Goal: Information Seeking & Learning: Stay updated

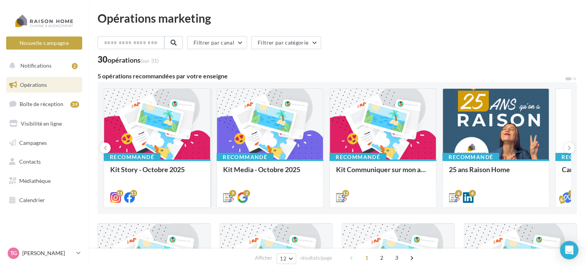
click at [137, 155] on div "Recommandé" at bounding box center [132, 157] width 57 height 8
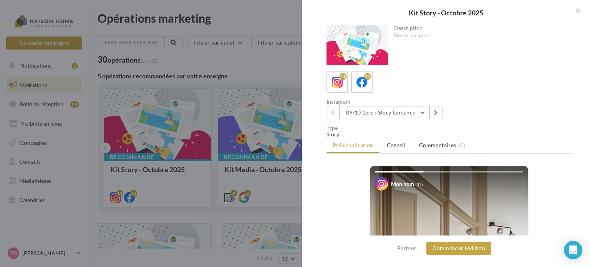
click at [424, 111] on button "09/10 1ère : Story tendance" at bounding box center [384, 112] width 90 height 13
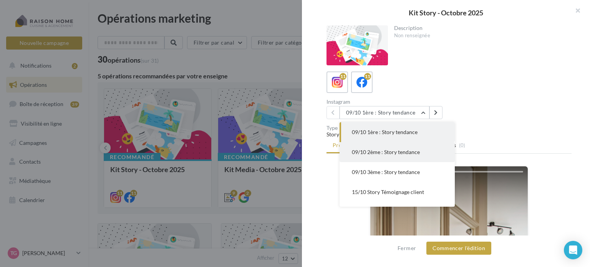
click at [365, 151] on span "09/10 2ème : Story tendance" at bounding box center [386, 152] width 68 height 7
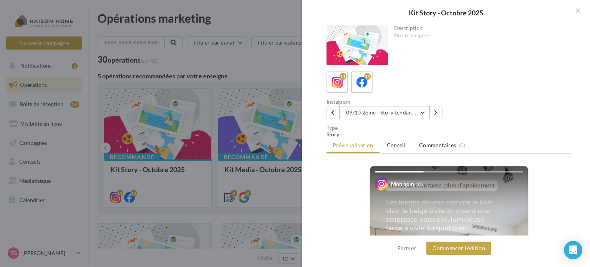
click at [423, 110] on button "09/10 2ème : Story tendance" at bounding box center [384, 112] width 90 height 13
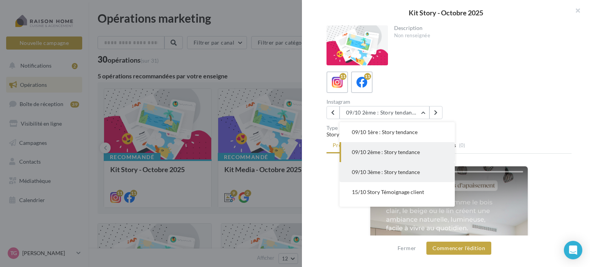
click at [408, 171] on span "09/10 3ème : Story tendance" at bounding box center [386, 172] width 68 height 7
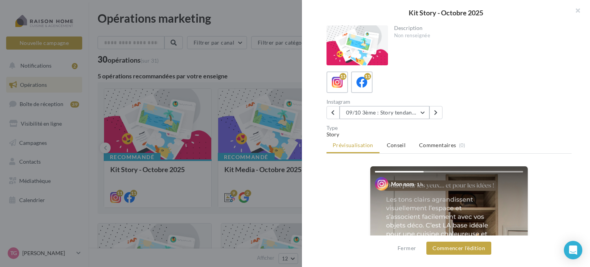
click at [424, 110] on button "09/10 3ème : Story tendance" at bounding box center [384, 112] width 90 height 13
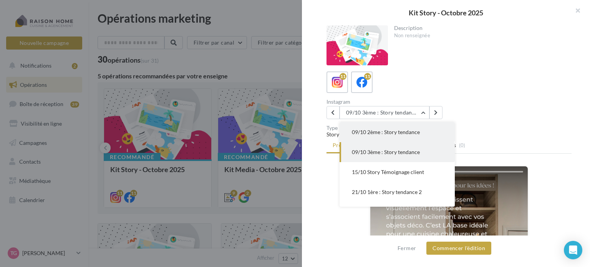
click at [375, 134] on span "09/10 2ème : Story tendance" at bounding box center [386, 132] width 68 height 7
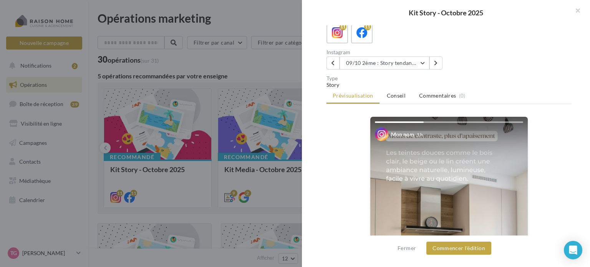
scroll to position [0, 0]
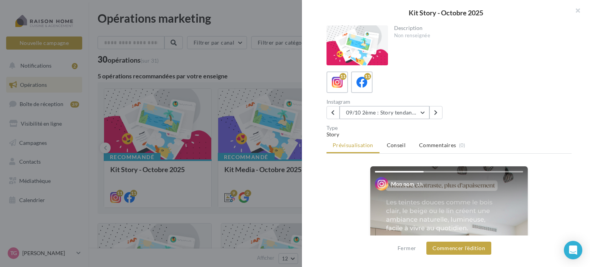
click at [424, 112] on button "09/10 2ème : Story tendance" at bounding box center [384, 112] width 90 height 13
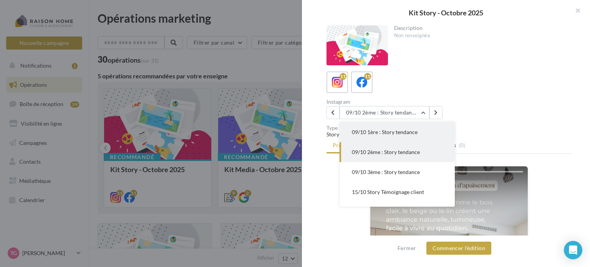
drag, startPoint x: 383, startPoint y: 135, endPoint x: 412, endPoint y: 125, distance: 29.7
click at [383, 135] on button "09/10 1ère : Story tendance" at bounding box center [396, 132] width 115 height 20
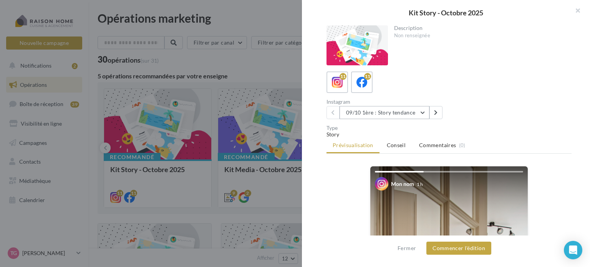
click at [421, 110] on button "09/10 1ère : Story tendance" at bounding box center [384, 112] width 90 height 13
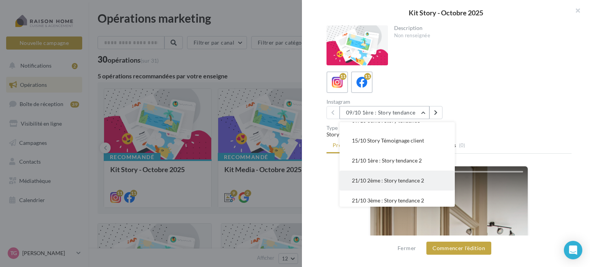
scroll to position [38, 0]
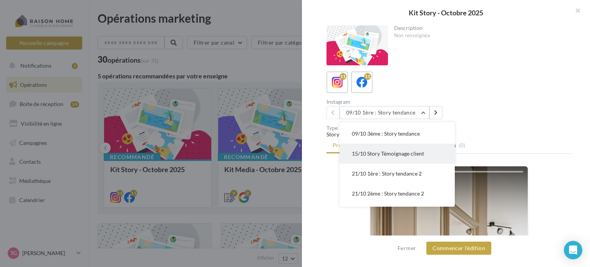
click at [398, 154] on span "15/10 Story Témoignage client" at bounding box center [388, 153] width 72 height 7
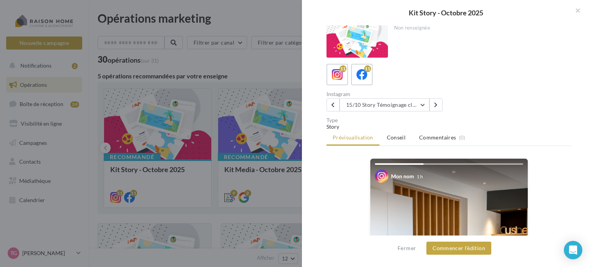
scroll to position [0, 0]
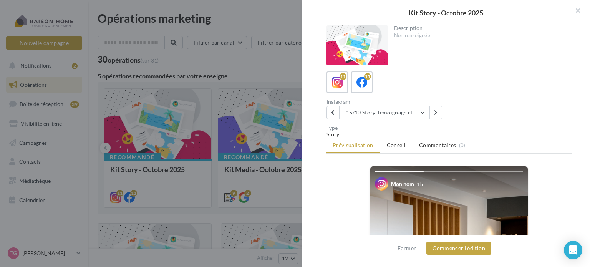
click at [425, 112] on button "15/10 Story Témoignage client" at bounding box center [384, 112] width 90 height 13
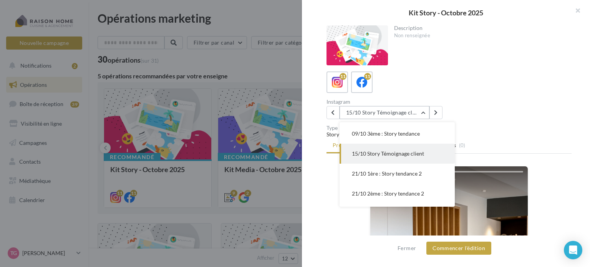
scroll to position [40, 0]
click at [386, 173] on span "21/10 1ère : Story tendance 2" at bounding box center [387, 172] width 70 height 7
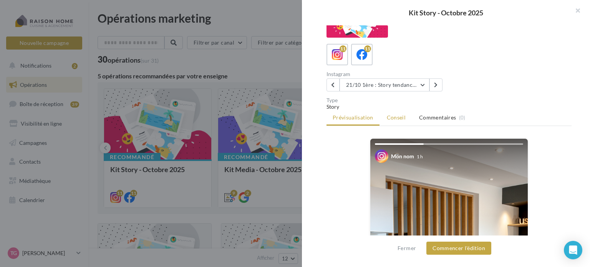
scroll to position [0, 0]
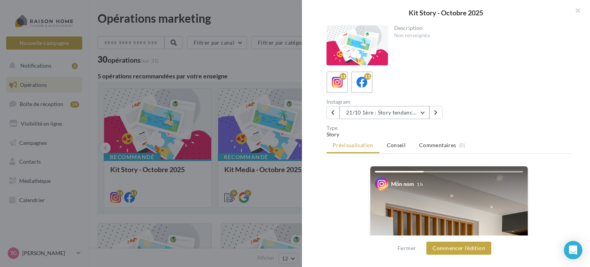
click at [423, 112] on button "21/10 1ère : Story tendance 2" at bounding box center [384, 112] width 90 height 13
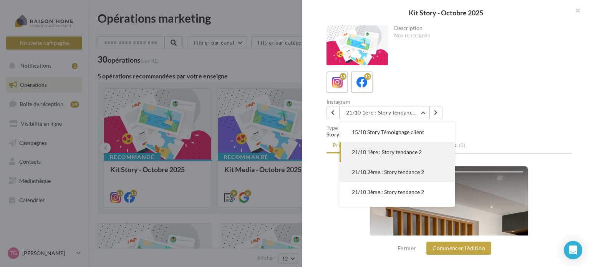
click at [411, 171] on span "21/10 2ème : Story tendance 2" at bounding box center [388, 172] width 72 height 7
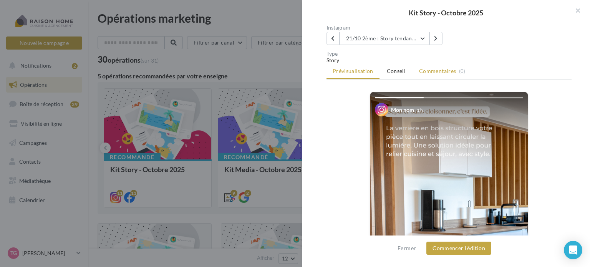
scroll to position [38, 0]
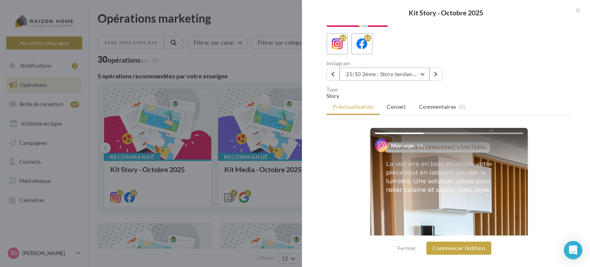
click at [425, 73] on button "21/10 2ème : Story tendance 2" at bounding box center [384, 74] width 90 height 13
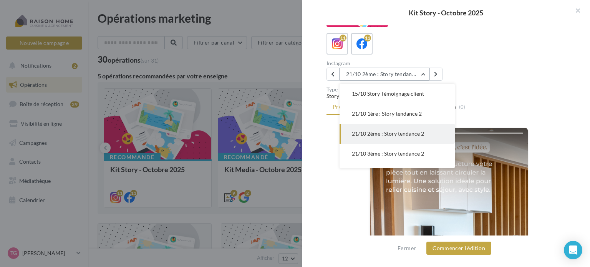
scroll to position [80, 0]
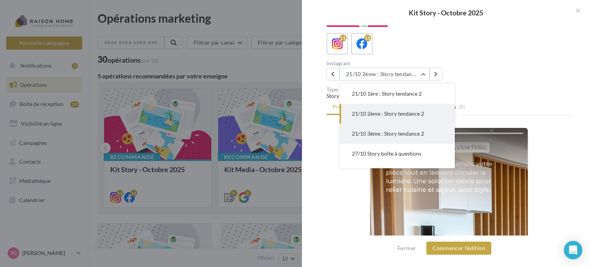
click at [403, 133] on span "21/10 3ème : Story tendance 2" at bounding box center [388, 133] width 72 height 7
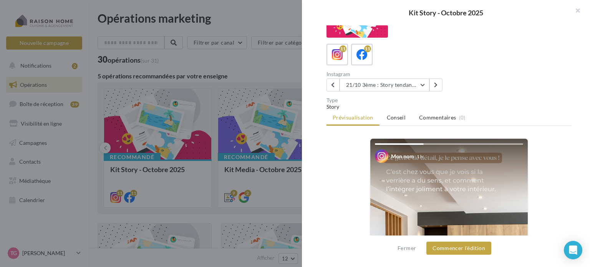
scroll to position [21, 0]
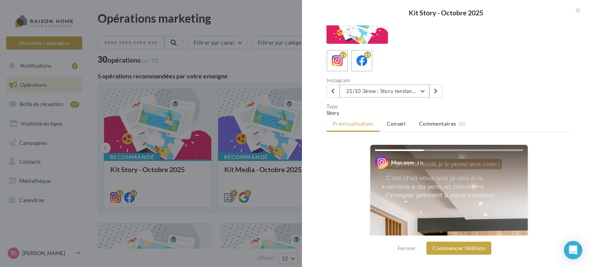
click at [424, 92] on button "21/10 3ème : Story tendance 2" at bounding box center [384, 90] width 90 height 13
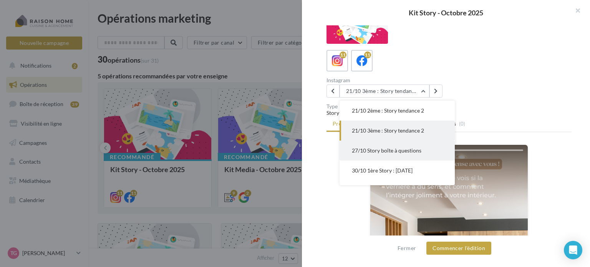
click at [375, 151] on span "27/10 Story boîte à questions" at bounding box center [386, 150] width 69 height 7
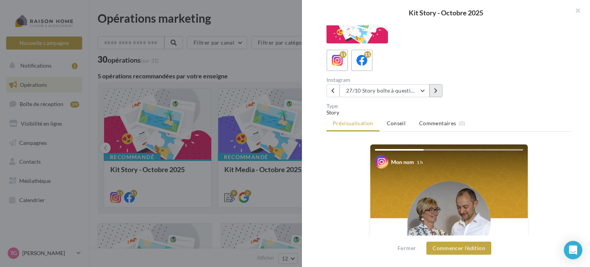
scroll to position [21, 0]
click at [423, 90] on button "27/10 Story boîte à questions" at bounding box center [384, 90] width 90 height 13
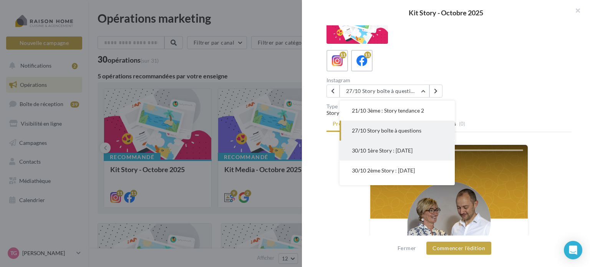
click at [388, 149] on span "30/10 1ère Story : [DATE]" at bounding box center [382, 150] width 61 height 7
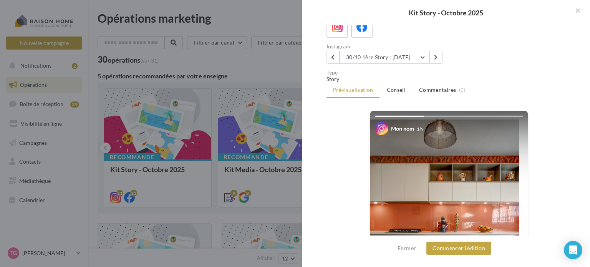
scroll to position [21, 0]
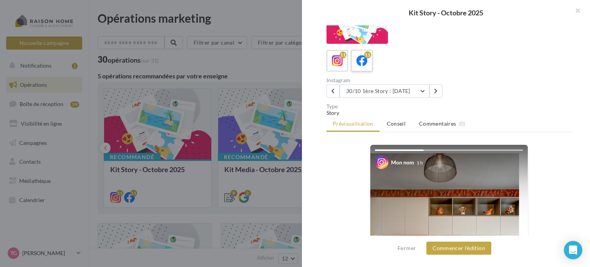
click at [362, 60] on icon at bounding box center [361, 60] width 11 height 11
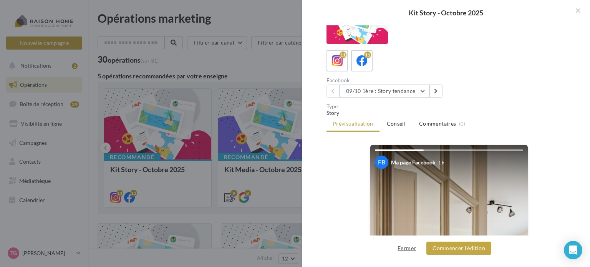
click at [405, 248] on button "Fermer" at bounding box center [406, 247] width 25 height 9
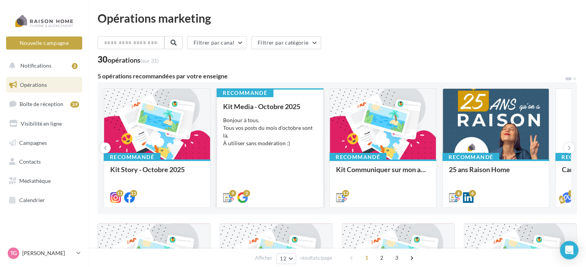
click at [273, 117] on div "Bonjour à tous, Tous vos posts du mois d'octobre sont là. À utiliser sans modér…" at bounding box center [270, 131] width 94 height 31
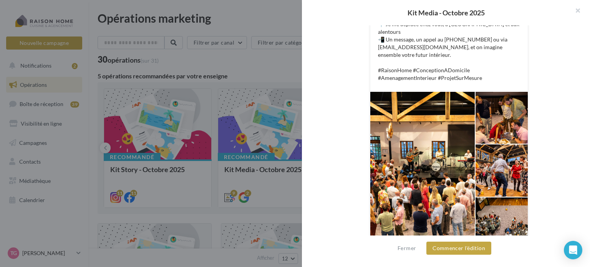
scroll to position [278, 0]
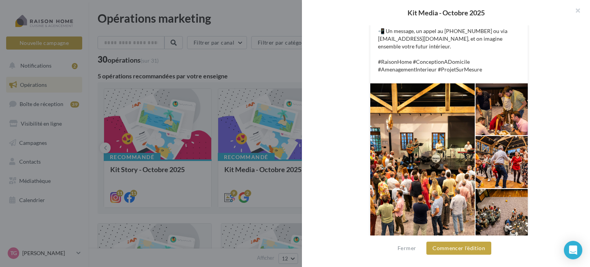
click at [441, 141] on div at bounding box center [422, 161] width 104 height 157
click at [499, 106] on div at bounding box center [501, 109] width 52 height 52
click at [575, 11] on button "button" at bounding box center [574, 11] width 31 height 23
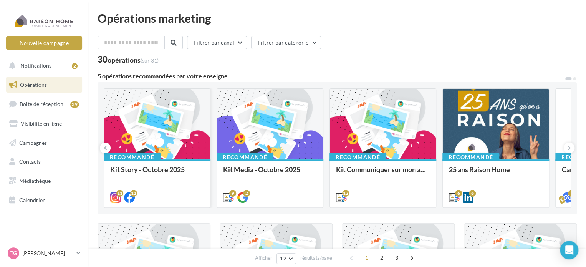
click at [157, 126] on div at bounding box center [157, 124] width 106 height 71
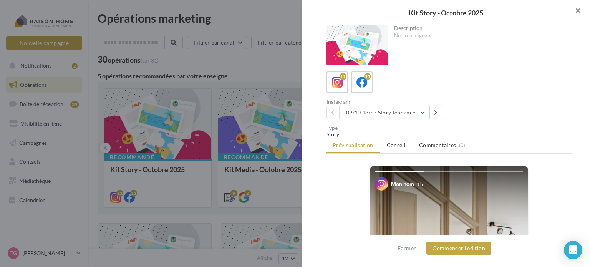
click at [579, 9] on button "button" at bounding box center [574, 11] width 31 height 23
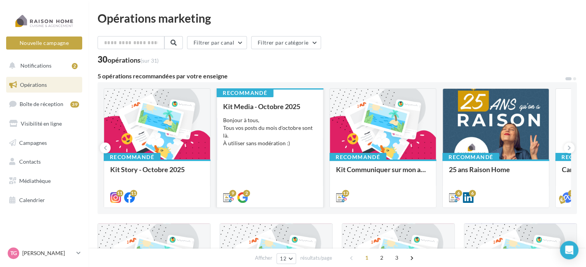
click at [290, 123] on div "Bonjour à tous, Tous vos posts du mois d'octobre sont là. À utiliser sans modér…" at bounding box center [270, 131] width 94 height 31
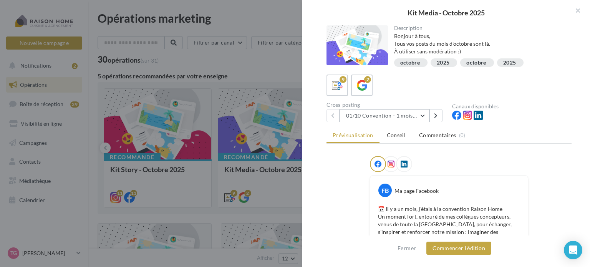
click at [423, 113] on button "01/10 Convention - 1 mois en arrière" at bounding box center [384, 115] width 90 height 13
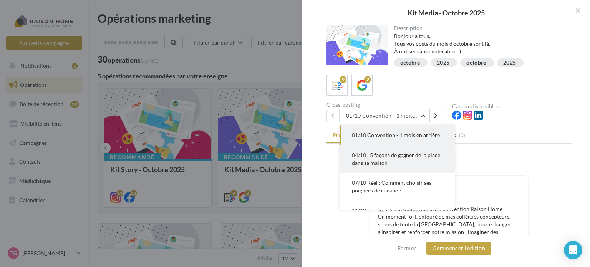
click at [384, 154] on span "04/10 : 5 façons de gagner de la place dans sa maison" at bounding box center [396, 159] width 88 height 14
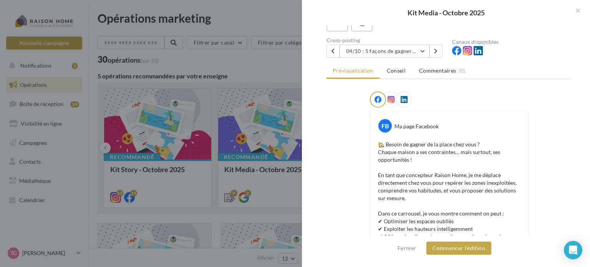
scroll to position [26, 0]
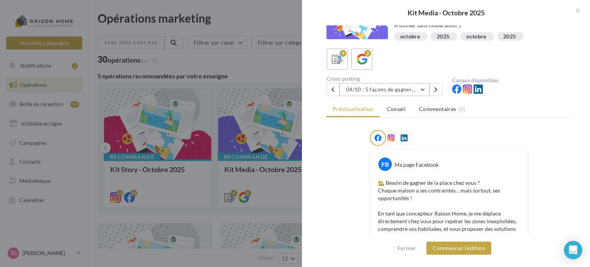
click at [425, 86] on button "04/10 : 5 façons de gagner de la place dans sa maison" at bounding box center [384, 89] width 90 height 13
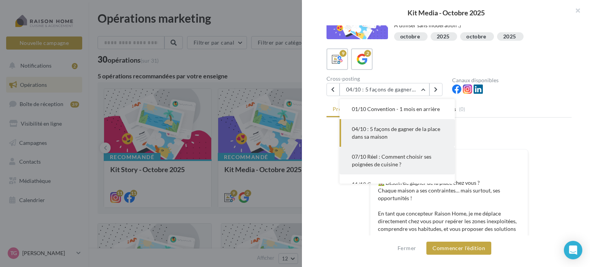
click at [364, 162] on span "07/10 Réel : Comment choisir ses poignées de cuisine ?" at bounding box center [391, 160] width 79 height 14
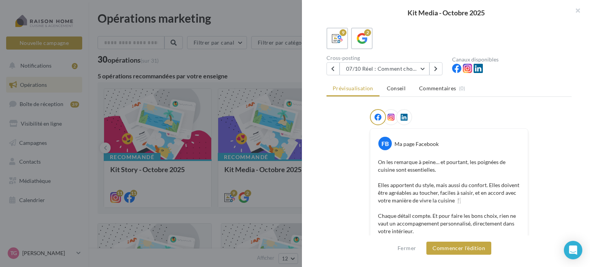
scroll to position [0, 0]
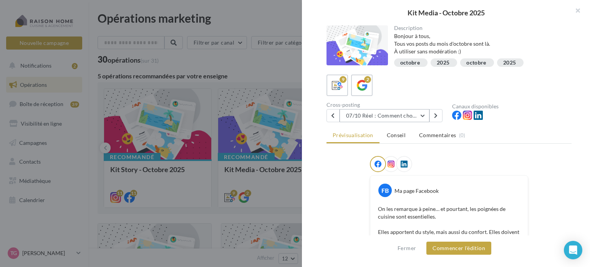
click at [422, 112] on button "07/10 Réel : Comment choisir ses poignées de cuisine ?" at bounding box center [384, 115] width 90 height 13
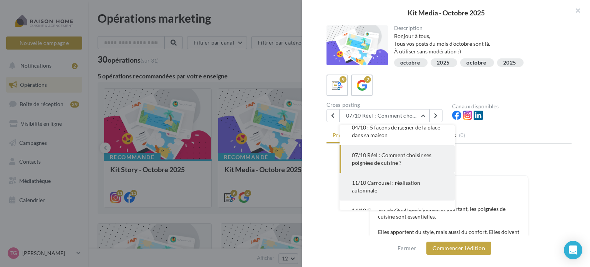
click at [368, 179] on span "11/10 Carrousel : réalisation automnale" at bounding box center [386, 186] width 68 height 14
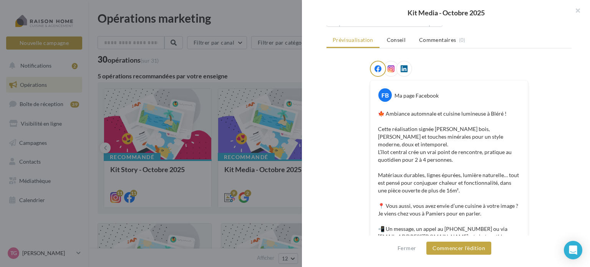
scroll to position [32, 0]
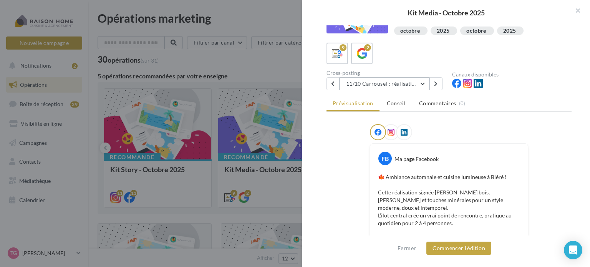
click at [423, 81] on button "11/10 Carrousel : réalisation automnale" at bounding box center [384, 83] width 90 height 13
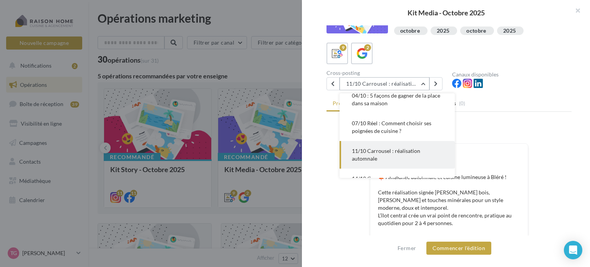
scroll to position [55, 0]
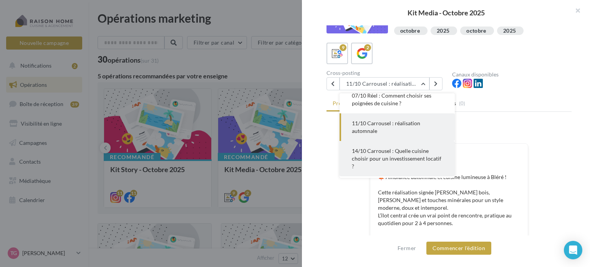
click at [394, 153] on span "14/10 Carrousel : Quelle cuisine choisir pour un investissement locatif ?" at bounding box center [396, 158] width 89 height 22
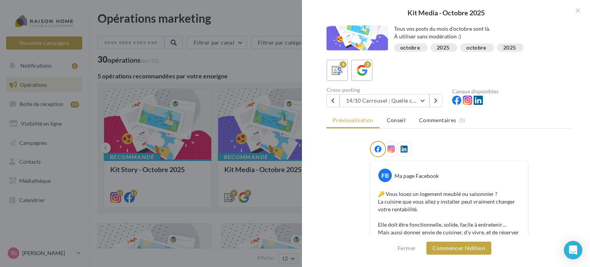
scroll to position [0, 0]
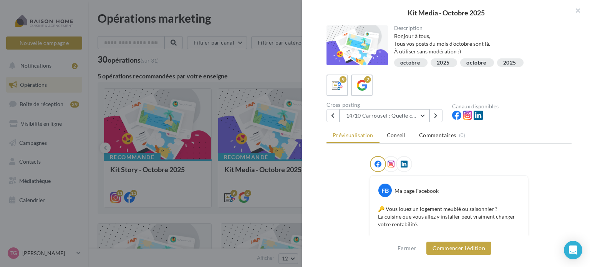
click at [423, 115] on button "14/10 Carrousel : Quelle cuisine choisir pour un investissement locatif ?" at bounding box center [384, 115] width 90 height 13
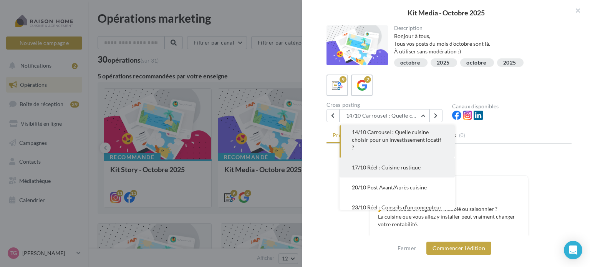
click at [392, 169] on span "17/10 Réel : Cuisine rustique" at bounding box center [386, 167] width 69 height 7
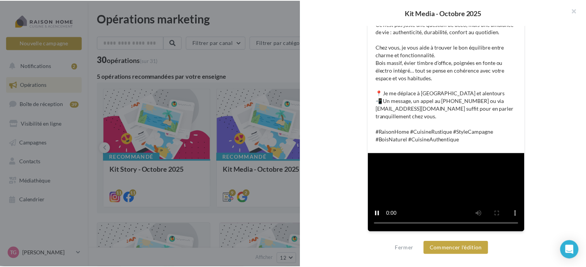
scroll to position [342, 0]
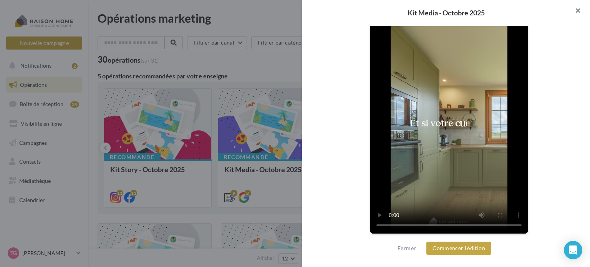
click at [580, 10] on button "button" at bounding box center [574, 11] width 31 height 23
